Goal: Information Seeking & Learning: Check status

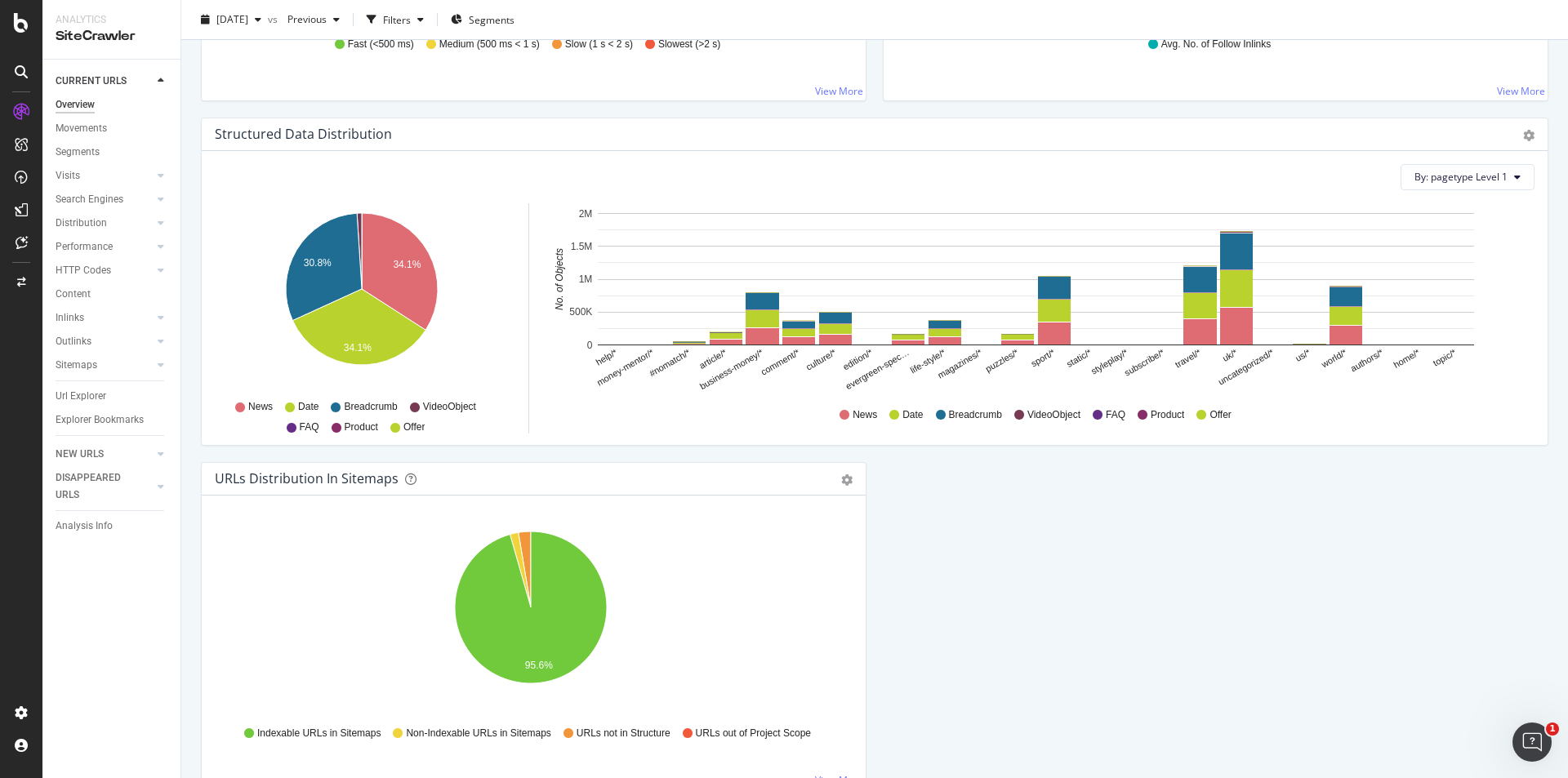
scroll to position [1591, 0]
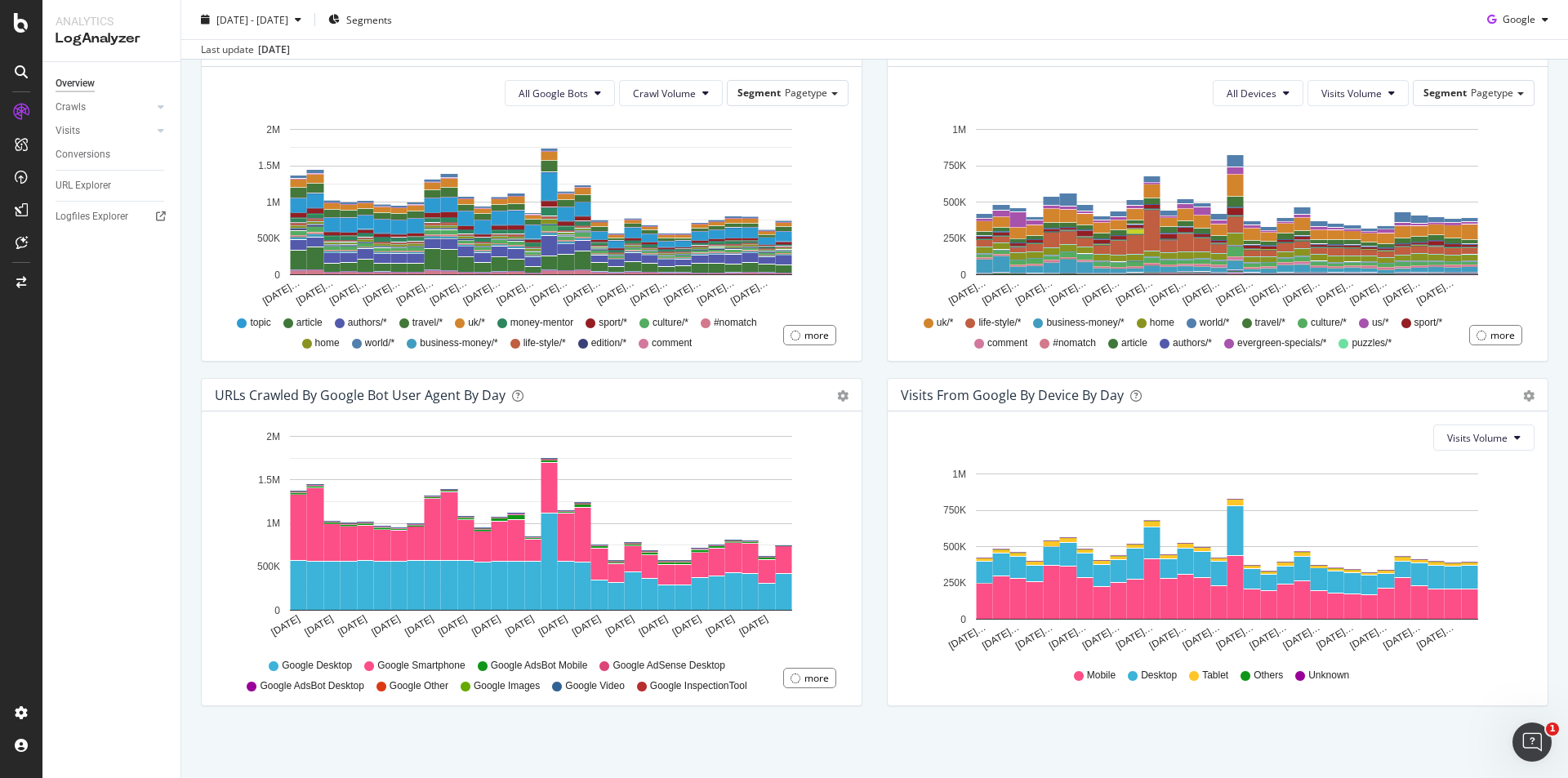
scroll to position [583, 0]
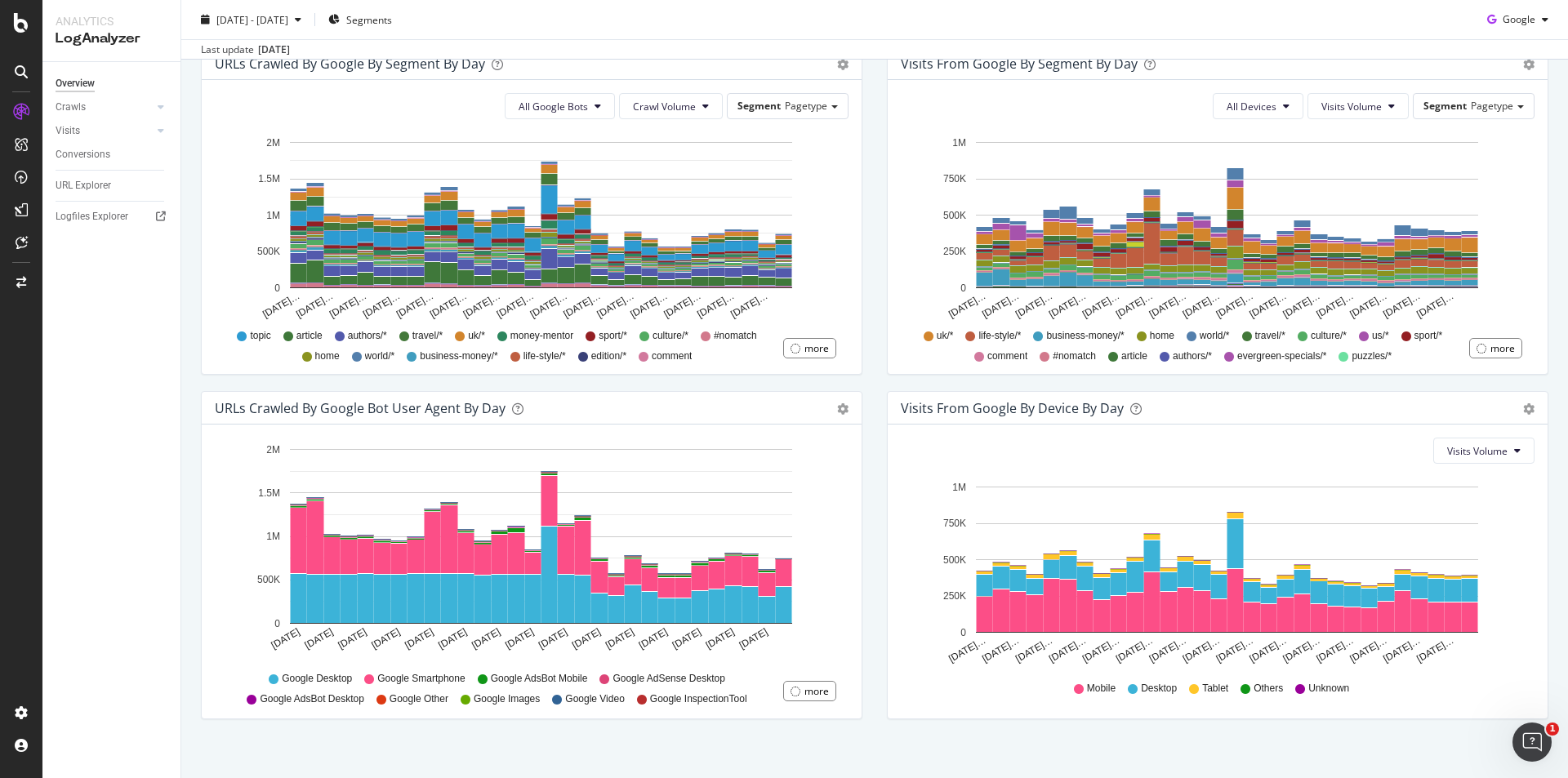
scroll to position [583, 0]
